Goal: Task Accomplishment & Management: Use online tool/utility

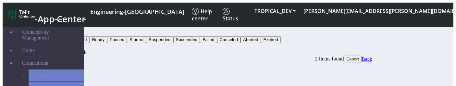
click at [359, 57] on span "Export" at bounding box center [353, 59] width 13 height 5
click at [300, 50] on div "Bulk Activity Details 2 Items found Export Back" at bounding box center [207, 56] width 329 height 13
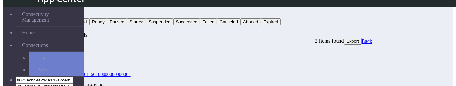
scroll to position [24, 0]
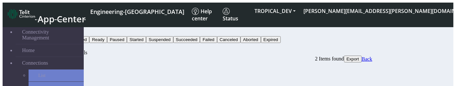
click at [362, 56] on button "Export" at bounding box center [353, 59] width 18 height 7
click at [359, 57] on span "Export" at bounding box center [353, 59] width 13 height 5
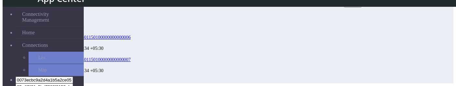
scroll to position [55, 0]
click at [56, 77] on icon at bounding box center [56, 77] width 0 height 0
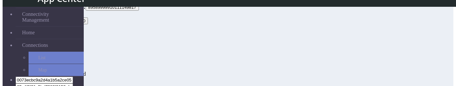
scroll to position [55, 0]
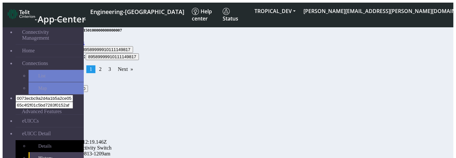
click at [85, 40] on link "Back" at bounding box center [78, 43] width 11 height 6
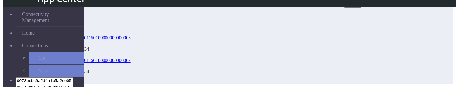
scroll to position [37, 0]
